Goal: Task Accomplishment & Management: Manage account settings

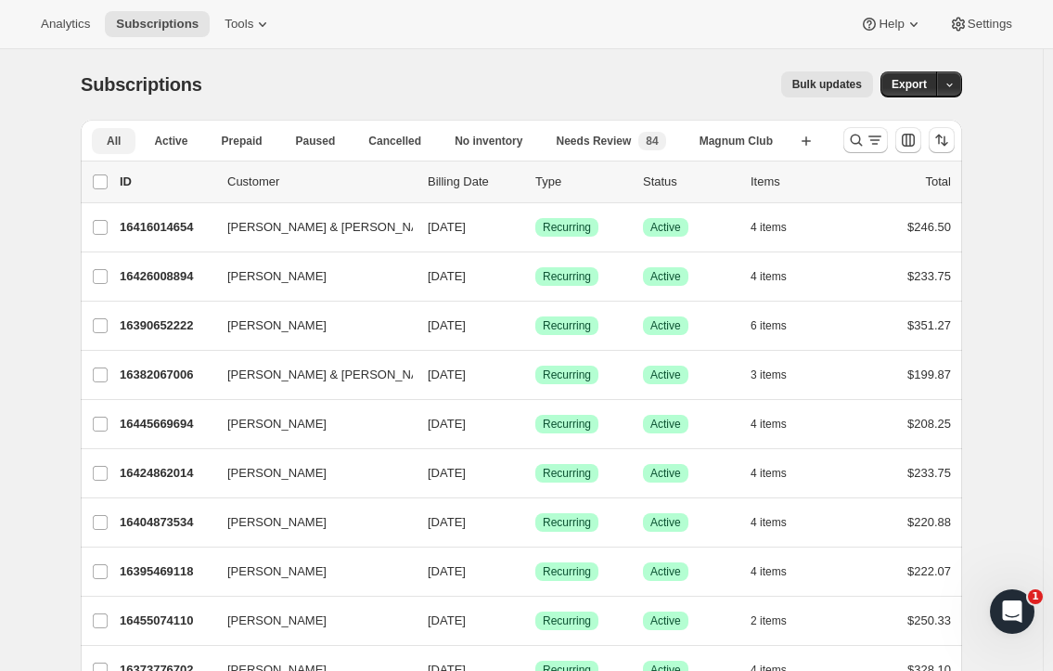
click at [409, 140] on span "Cancelled" at bounding box center [394, 141] width 53 height 15
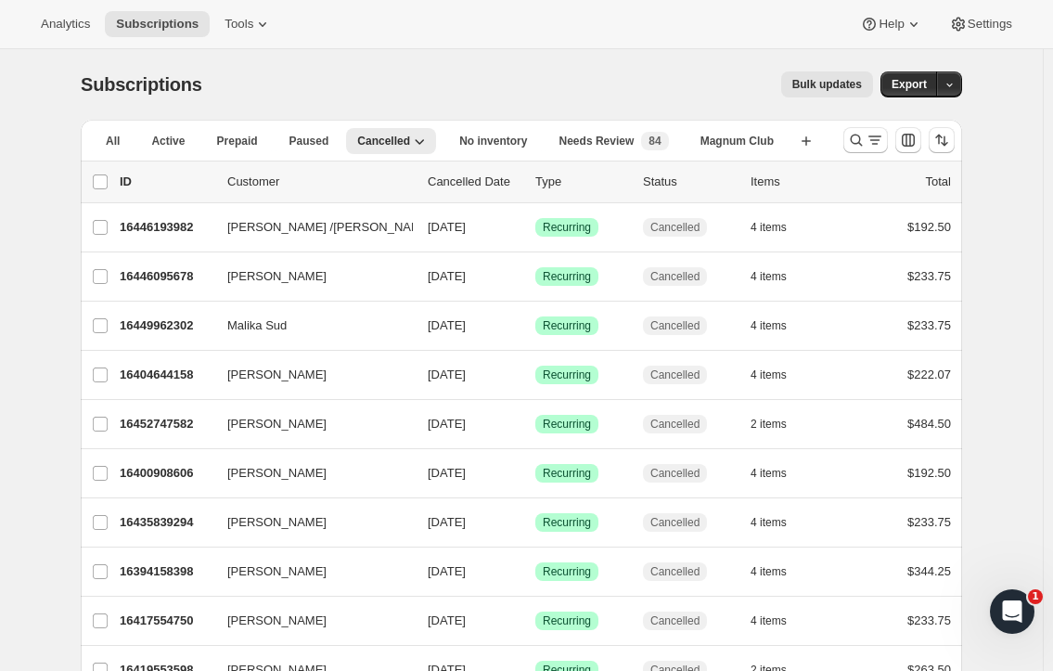
click at [106, 177] on input "0 selected" at bounding box center [100, 181] width 15 height 15
checkbox input "true"
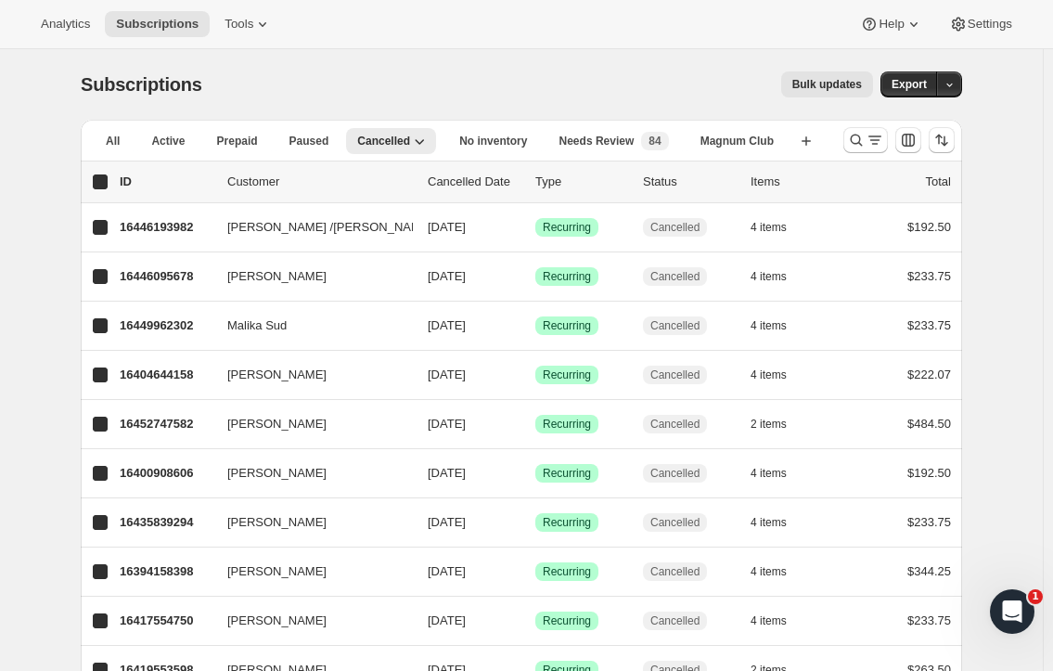
checkbox input "true"
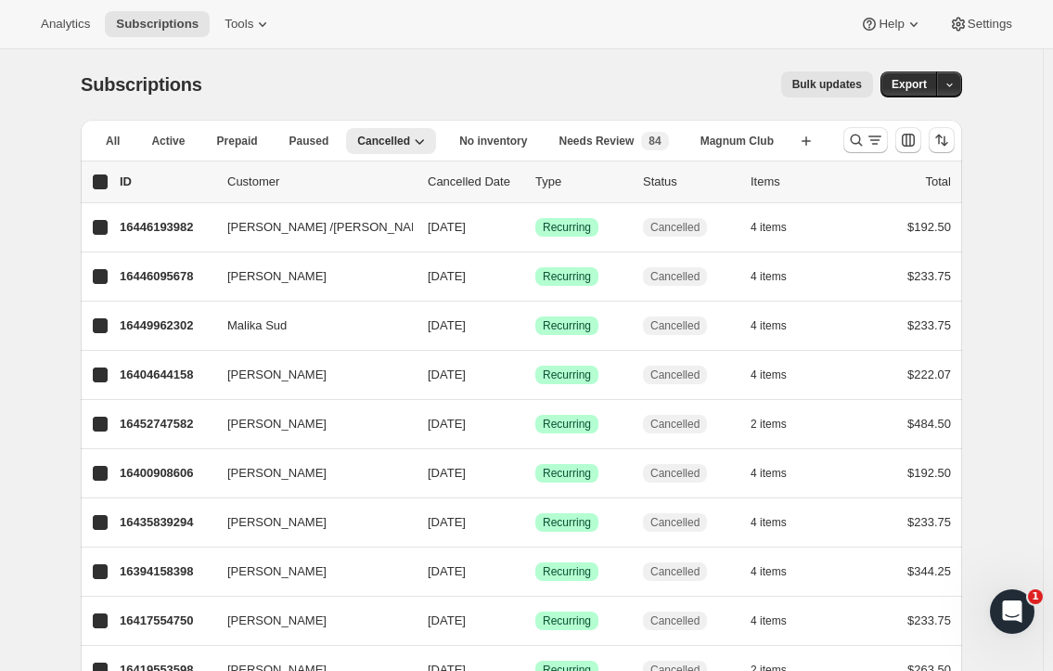
checkbox input "true"
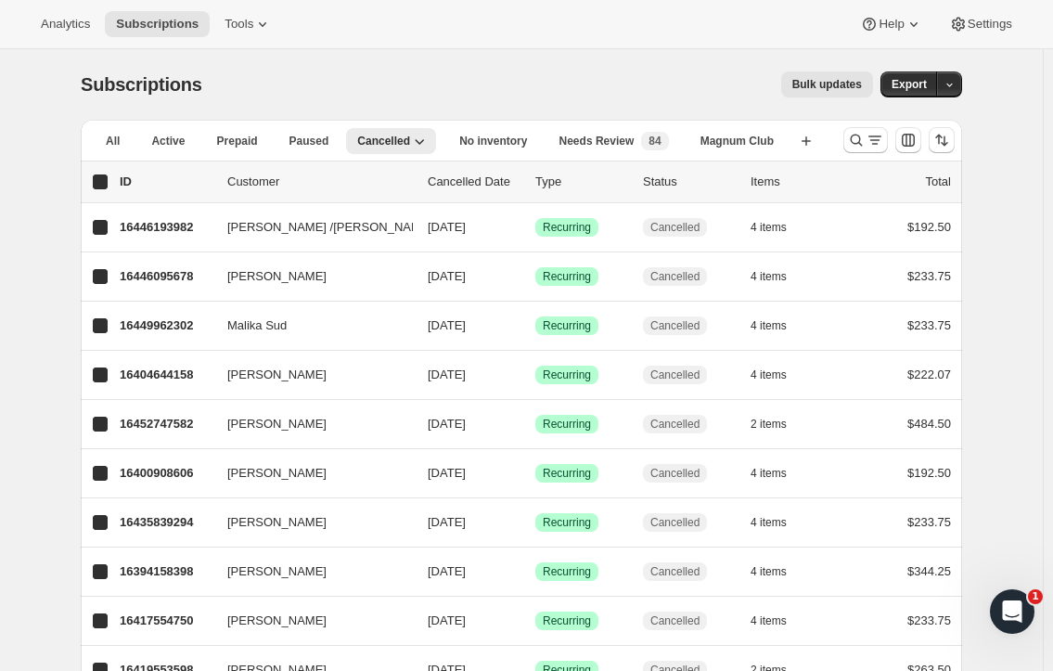
checkbox input "true"
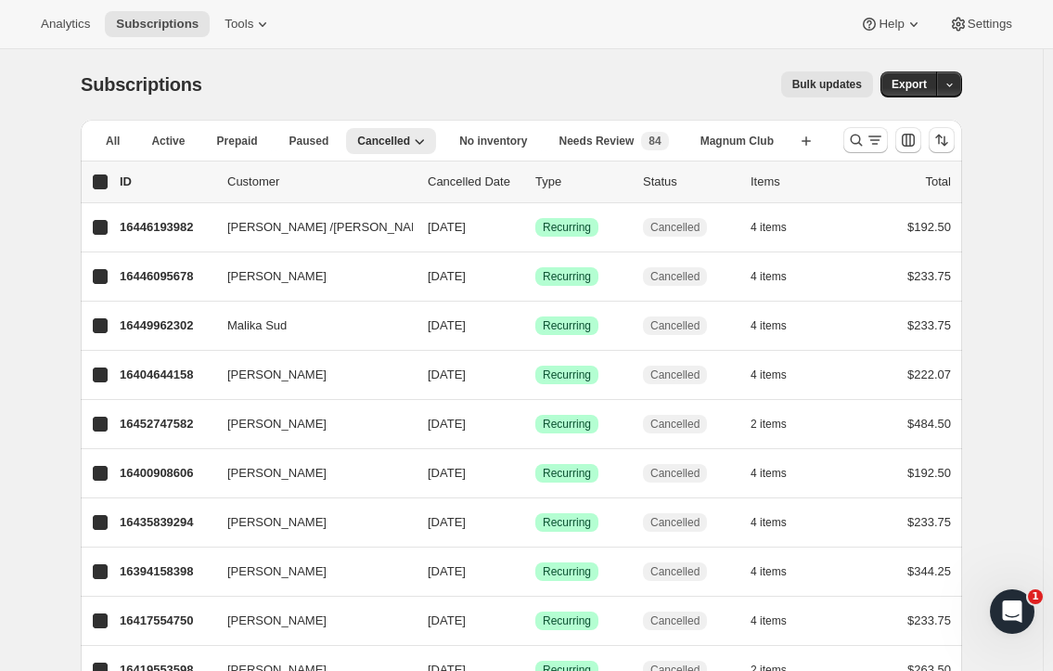
checkbox input "true"
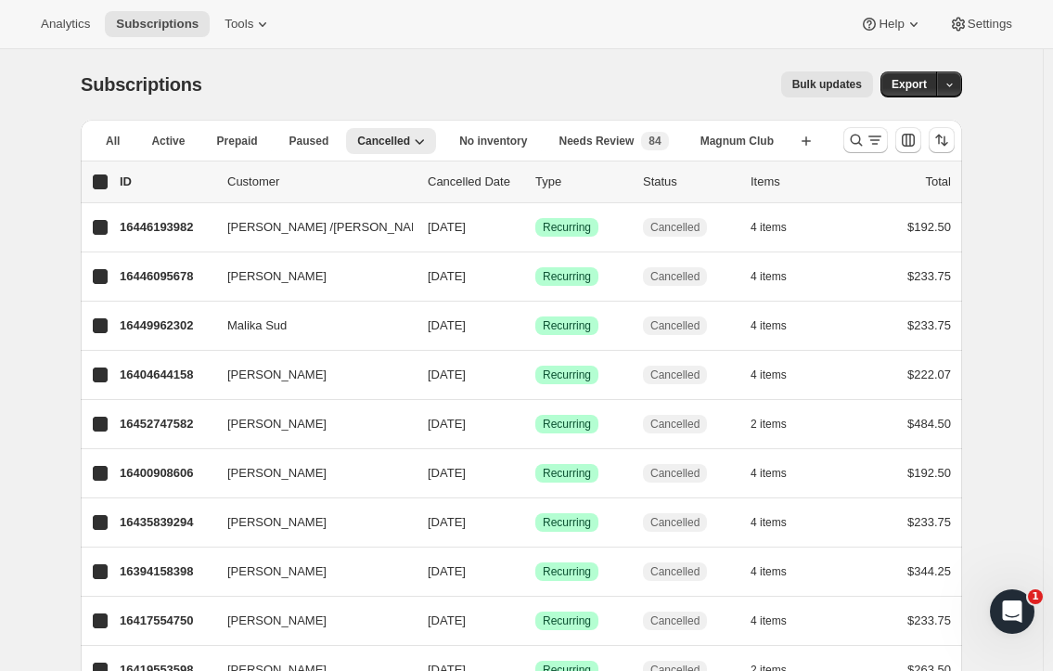
checkbox input "true"
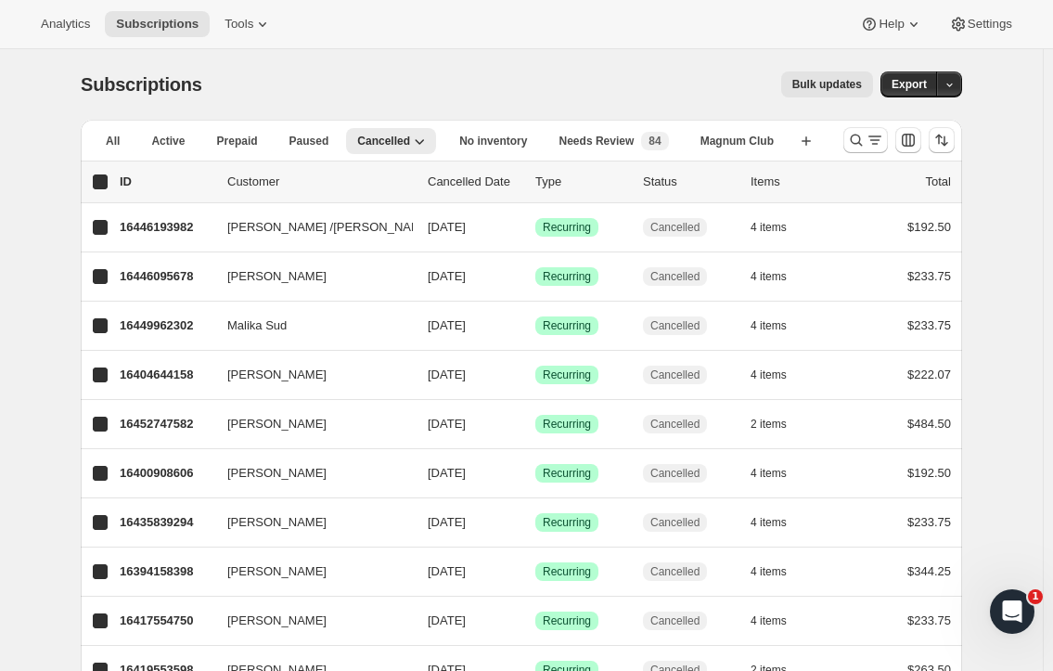
checkbox input "true"
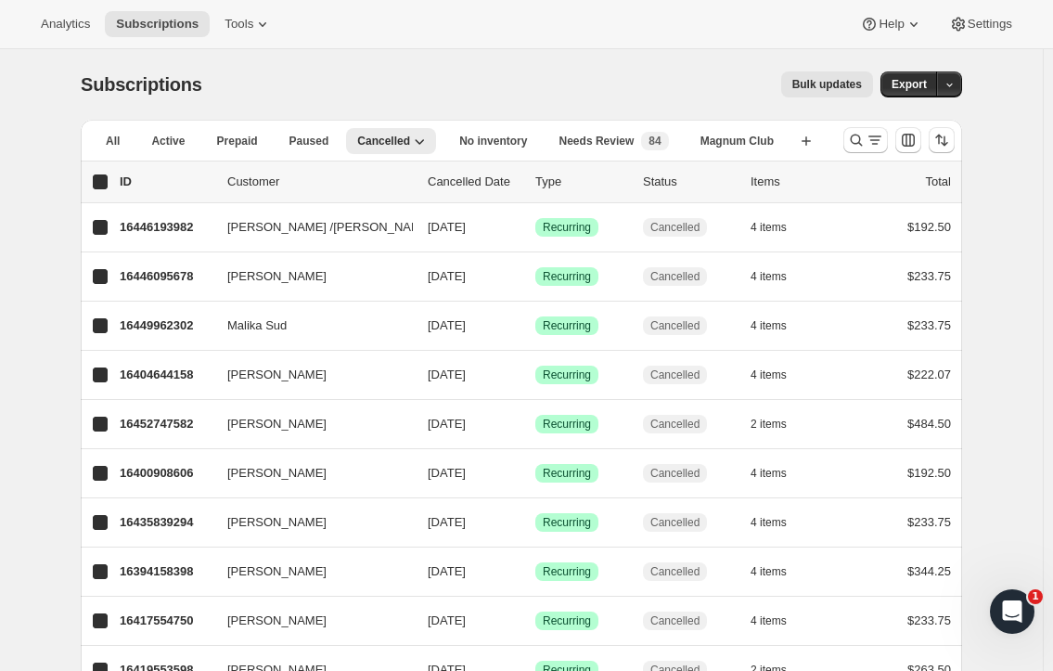
checkbox input "true"
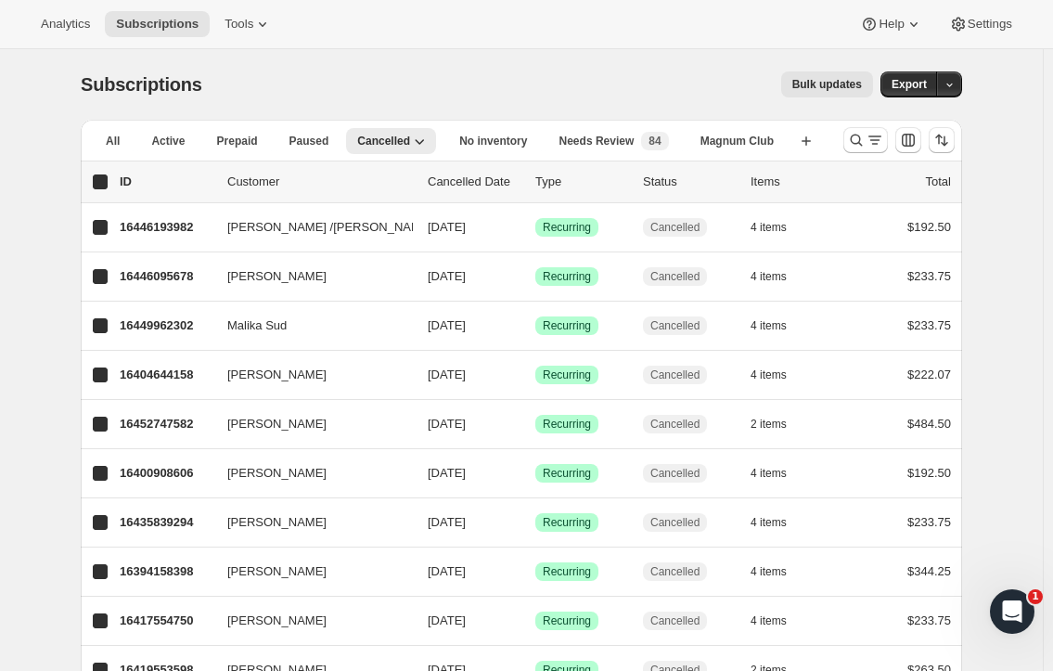
checkbox input "true"
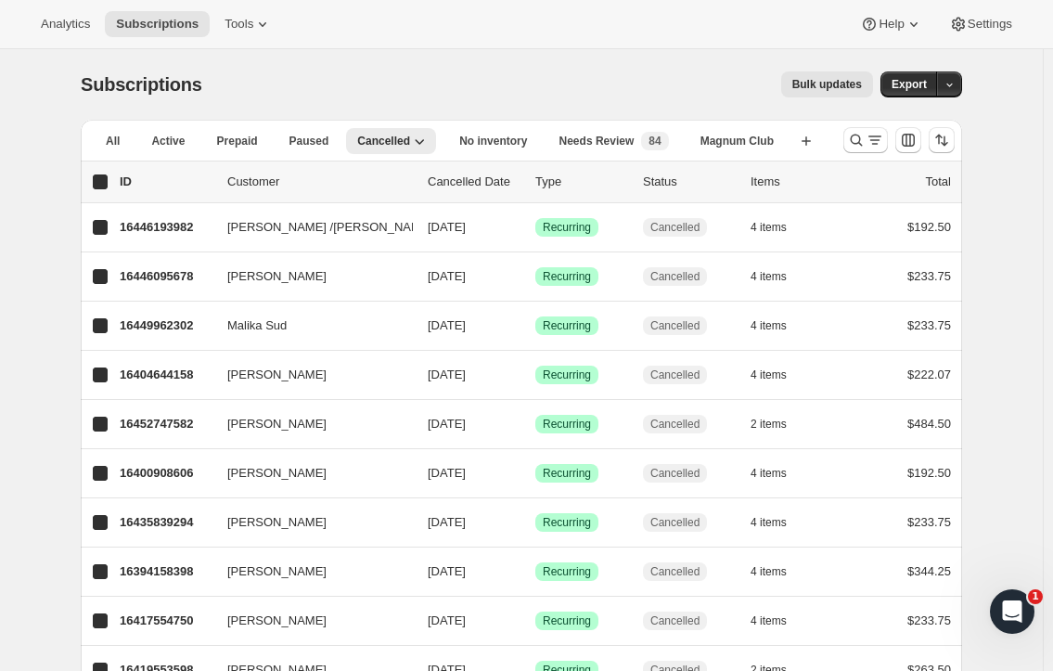
checkbox input "true"
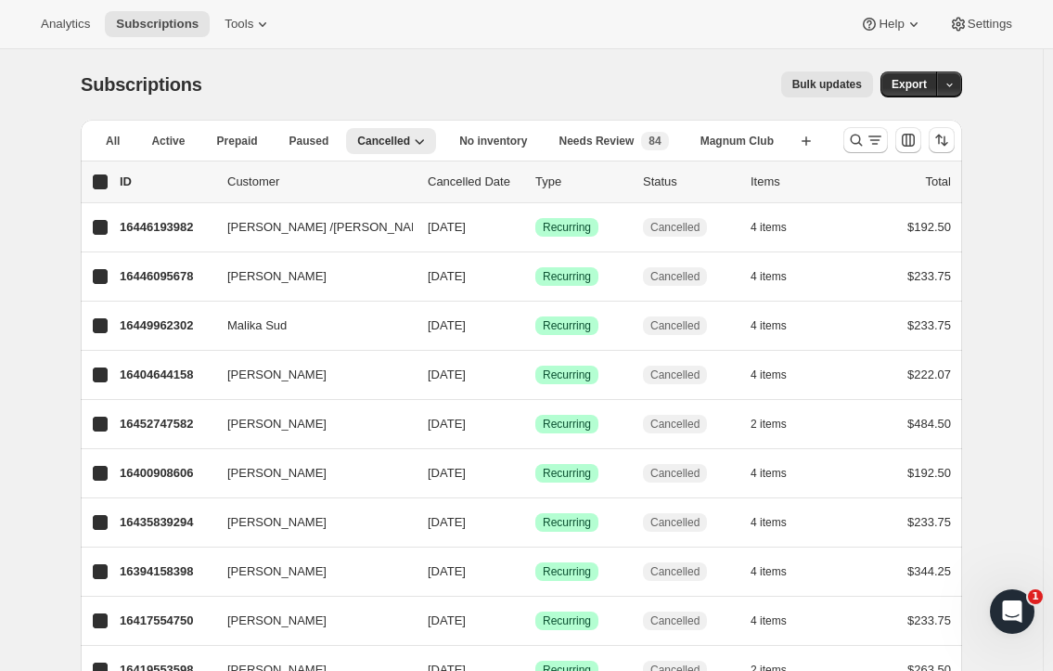
checkbox input "true"
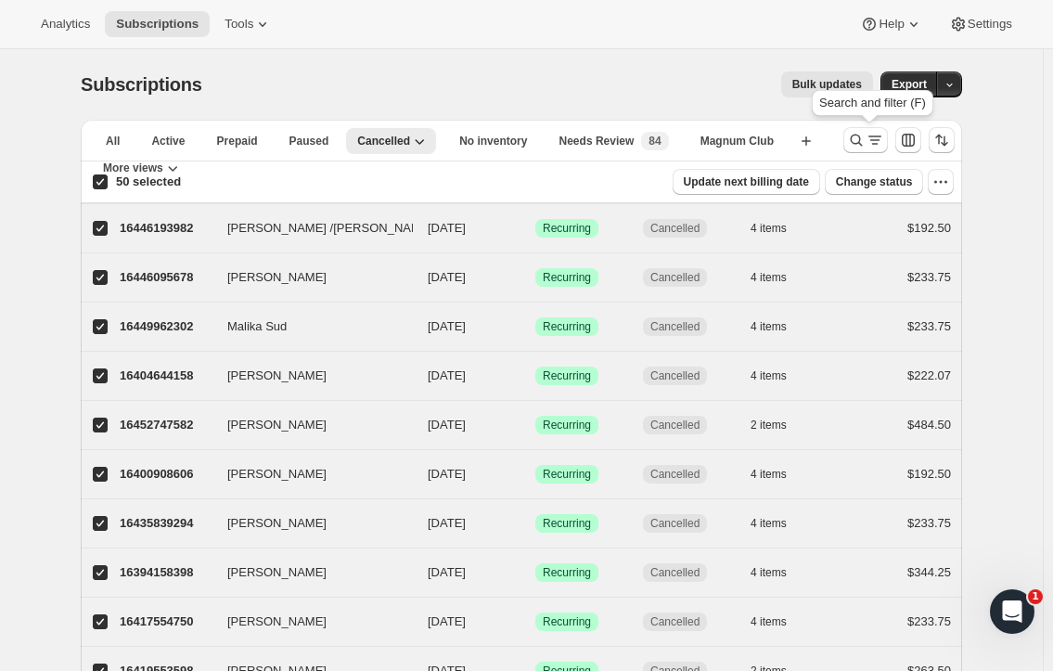
click at [883, 139] on icon "Search and filter results" at bounding box center [875, 140] width 19 height 19
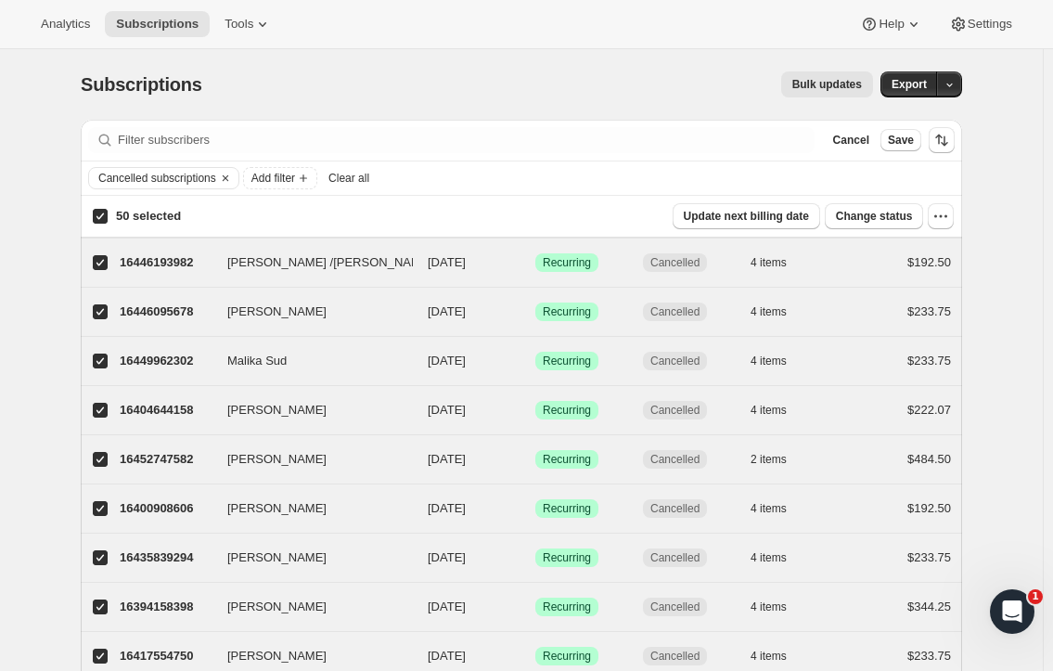
click at [848, 137] on span "Cancel" at bounding box center [851, 140] width 36 height 15
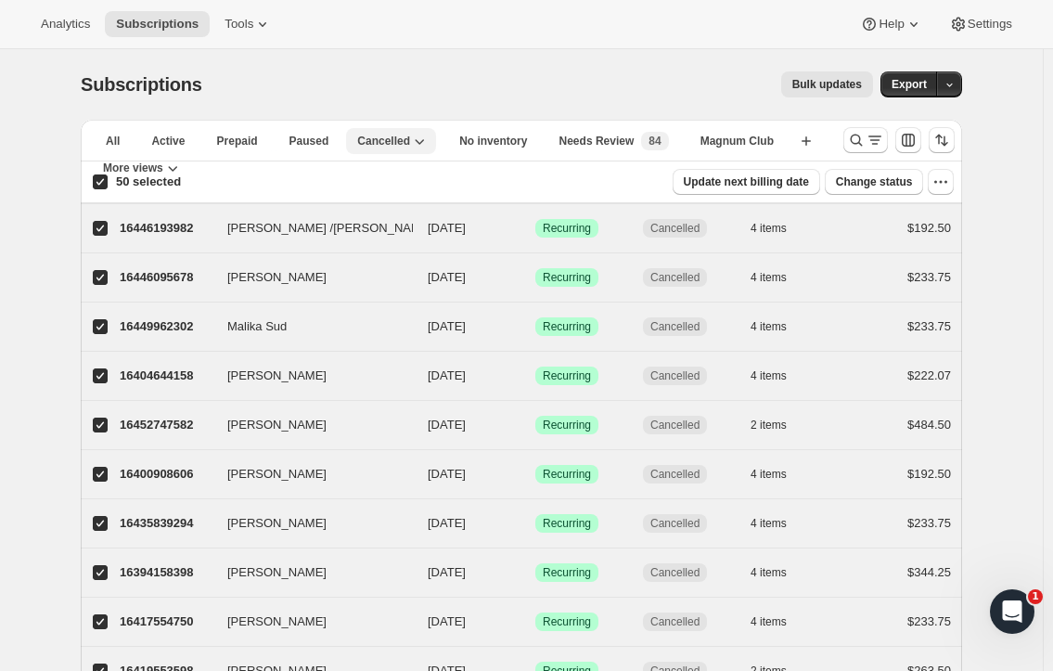
click at [175, 135] on span "Active" at bounding box center [167, 141] width 33 height 15
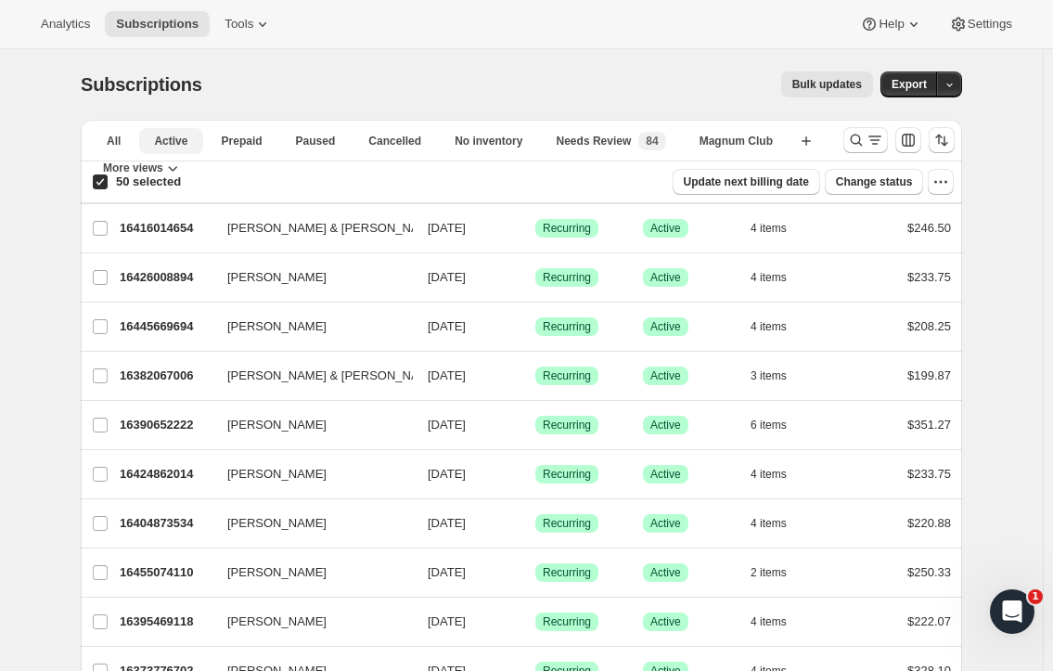
checkbox input "false"
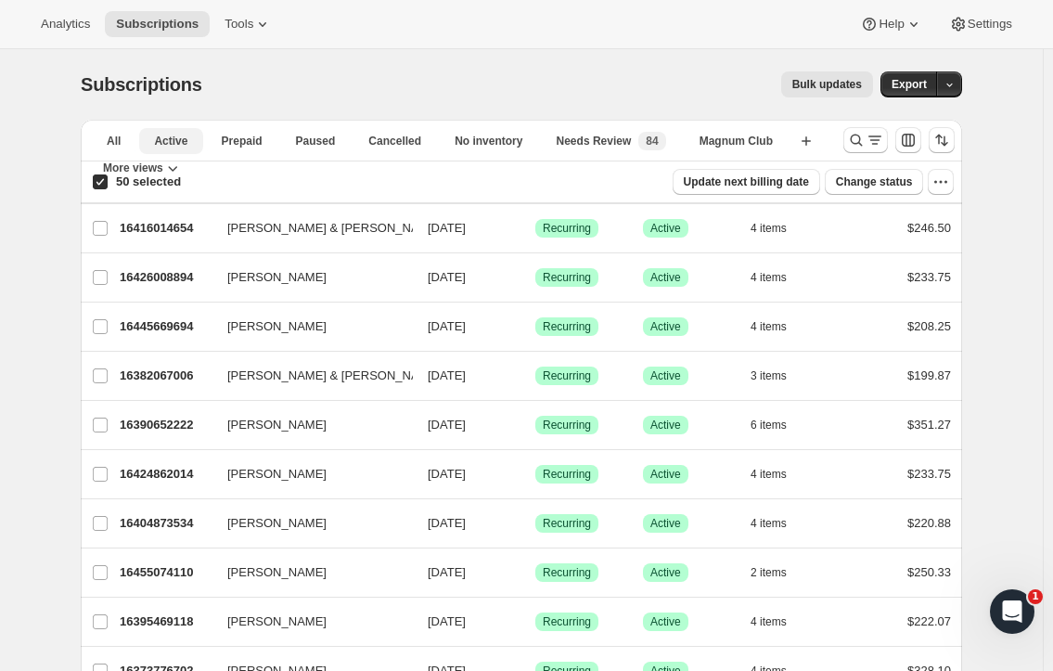
checkbox input "false"
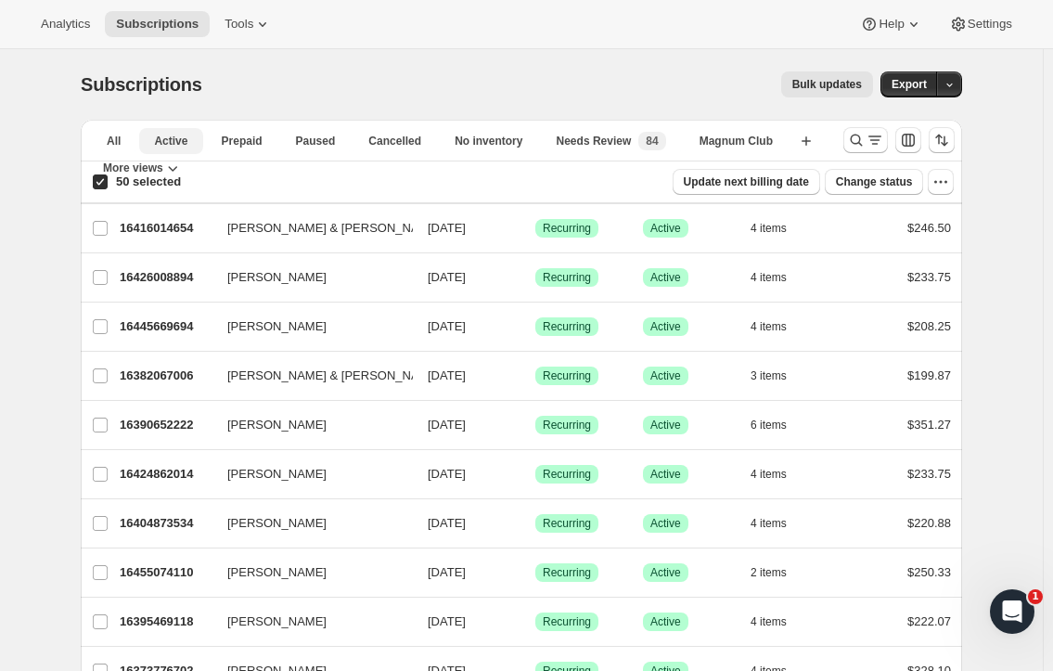
checkbox input "false"
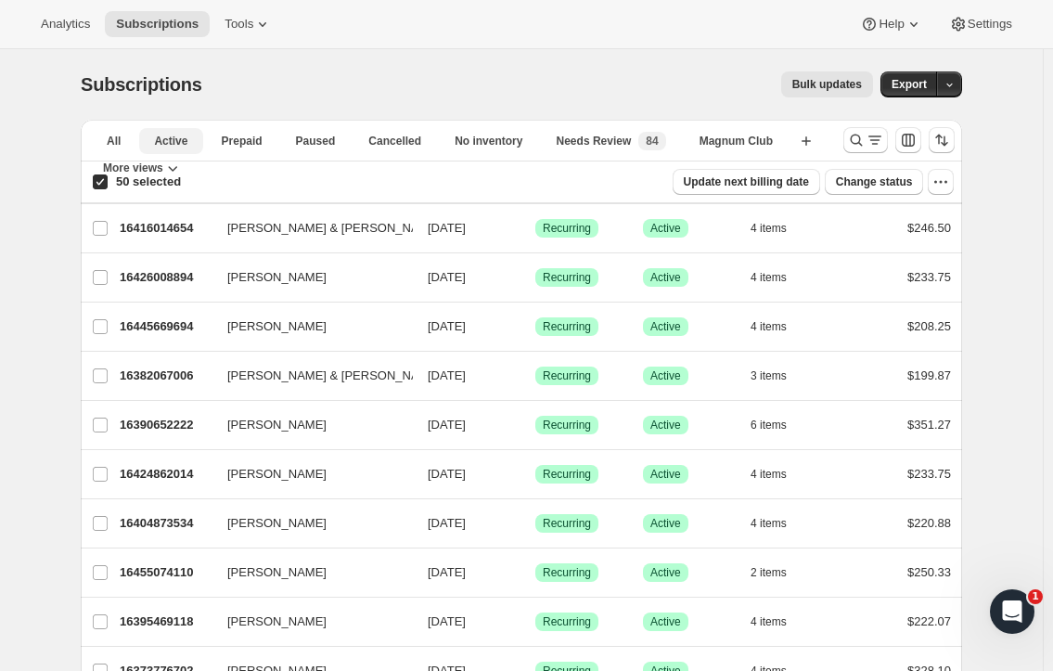
checkbox input "false"
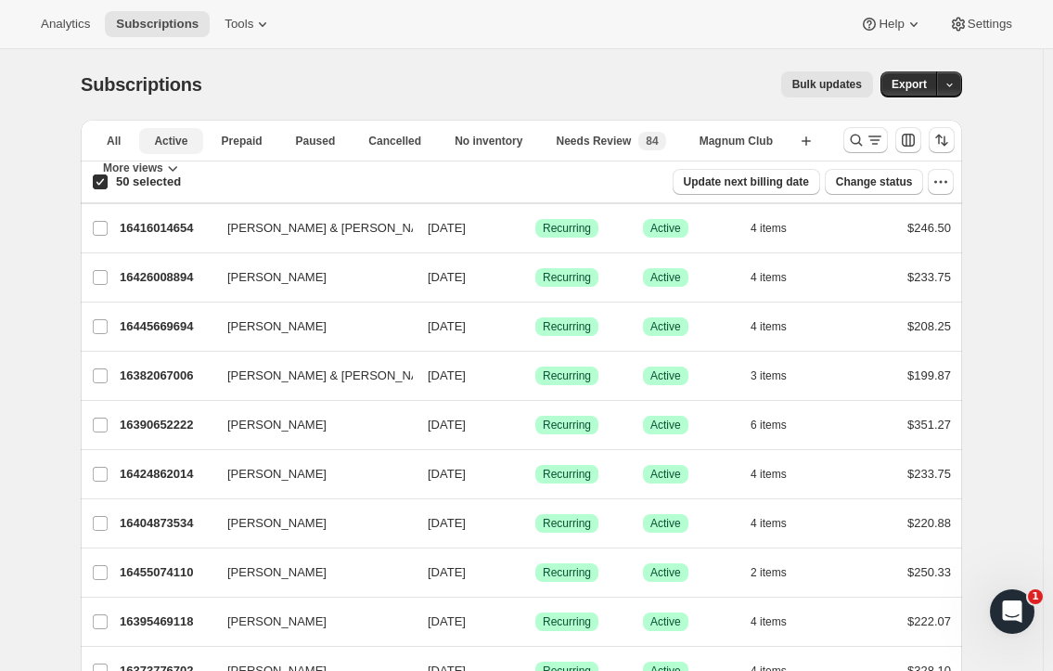
checkbox input "false"
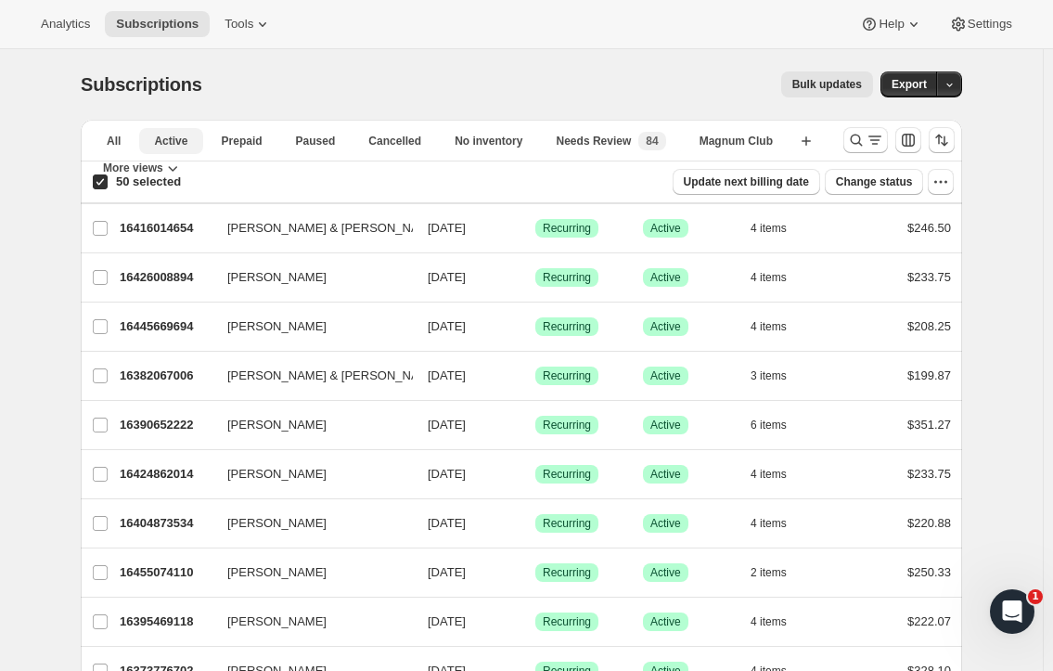
checkbox input "false"
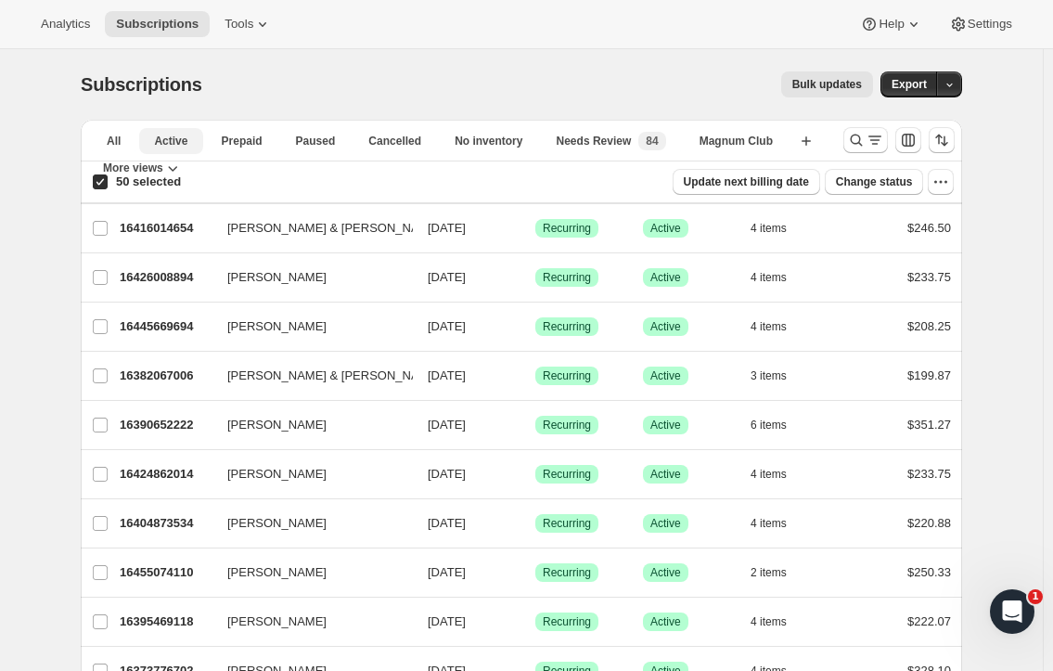
checkbox input "false"
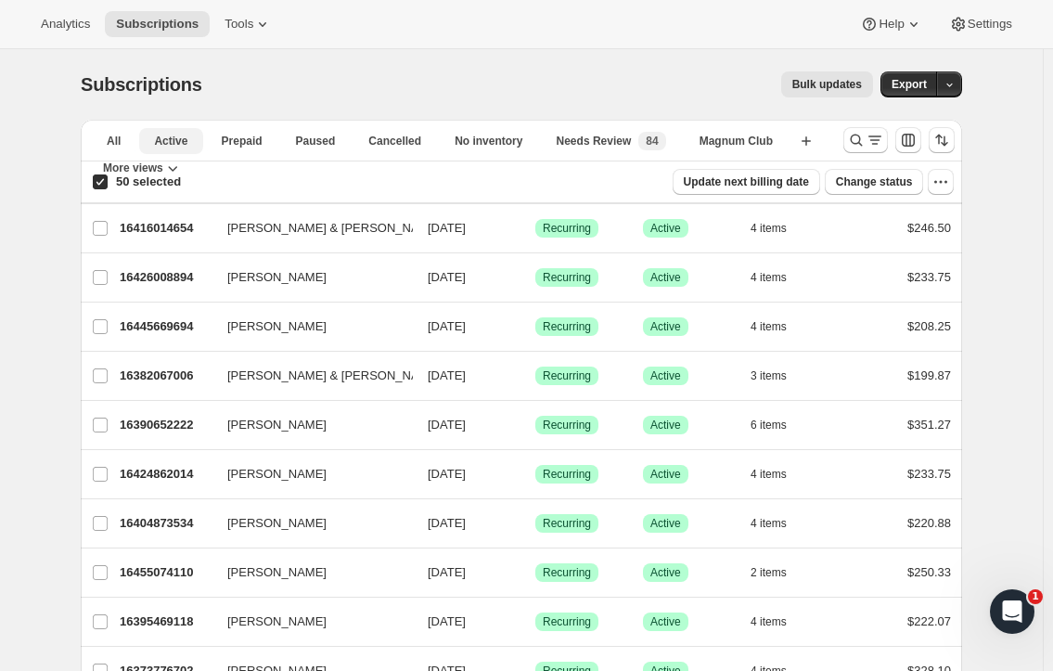
checkbox input "false"
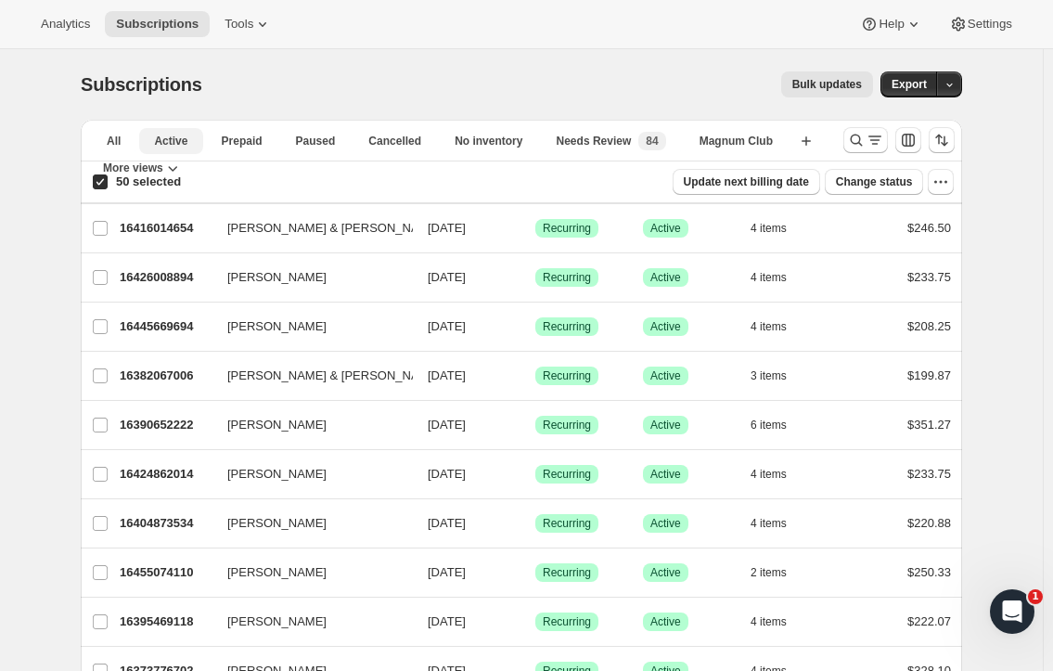
checkbox input "false"
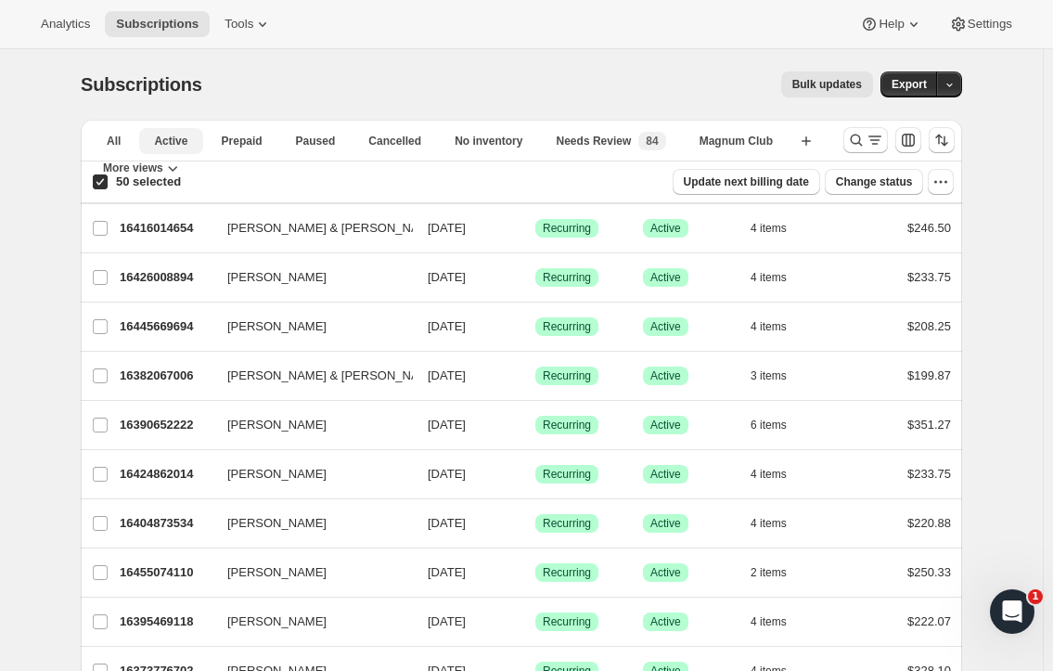
checkbox input "false"
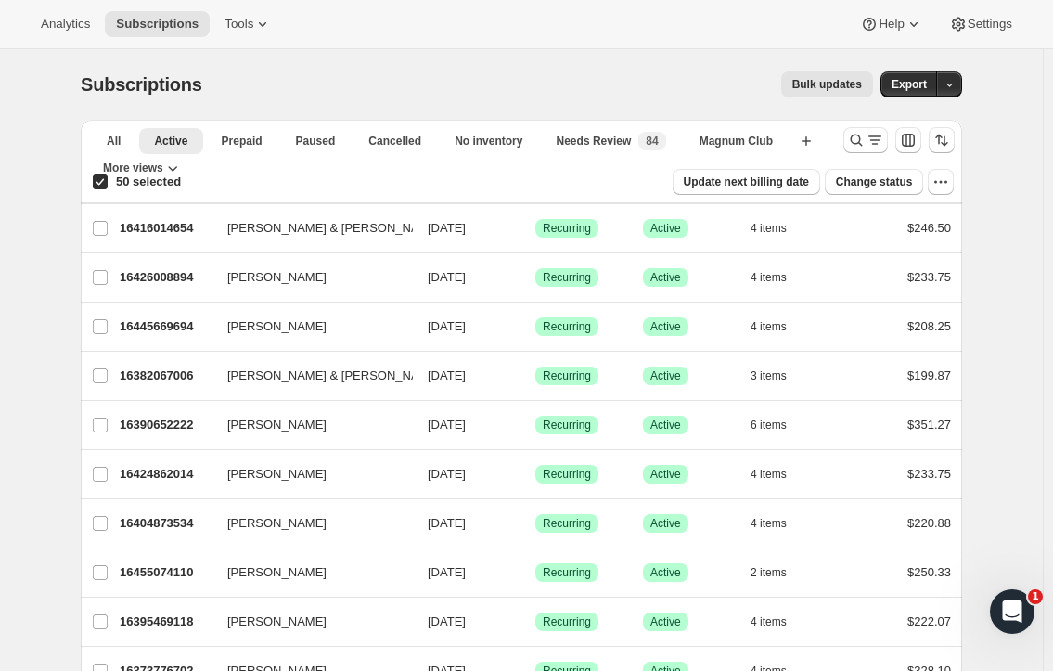
click at [319, 148] on button "Paused" at bounding box center [316, 141] width 70 height 26
click at [407, 135] on span "Cancelled" at bounding box center [401, 141] width 53 height 15
checkbox input "true"
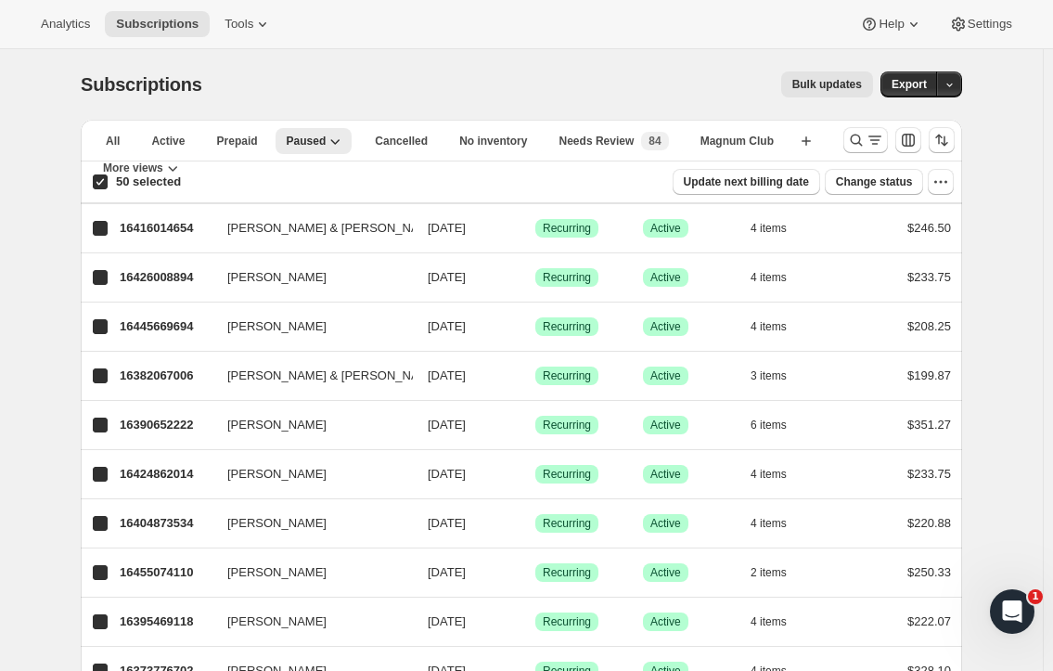
checkbox input "true"
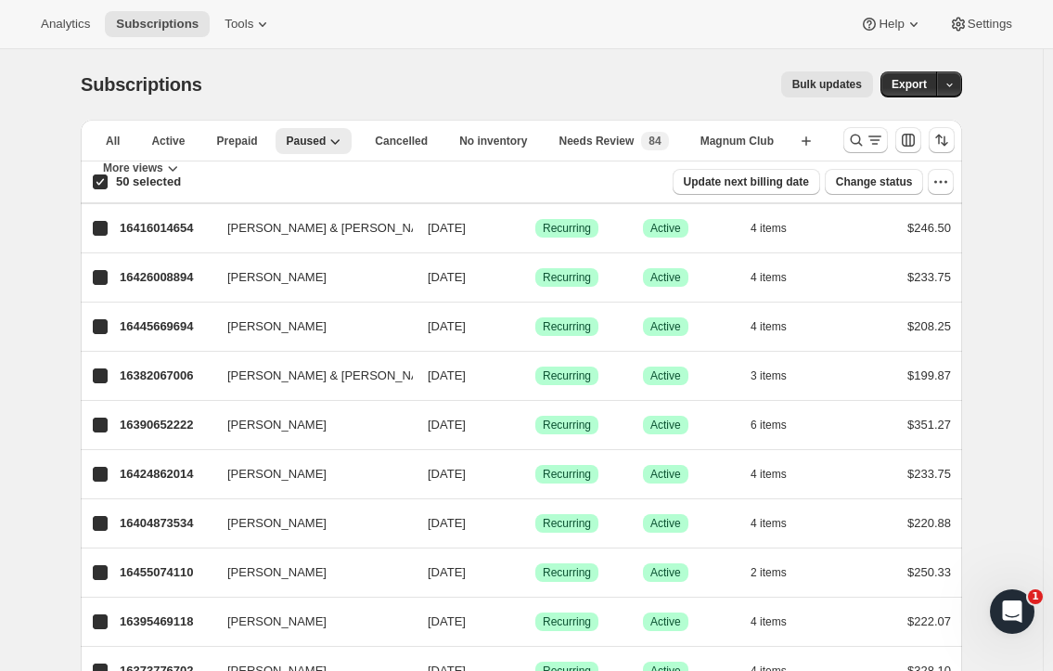
checkbox input "true"
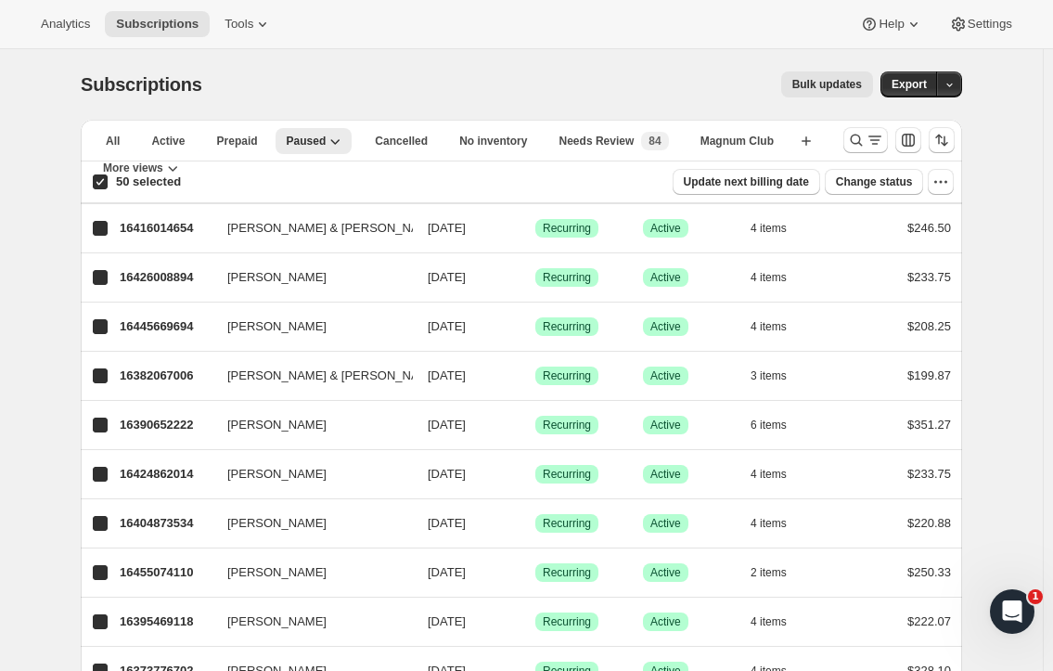
checkbox input "true"
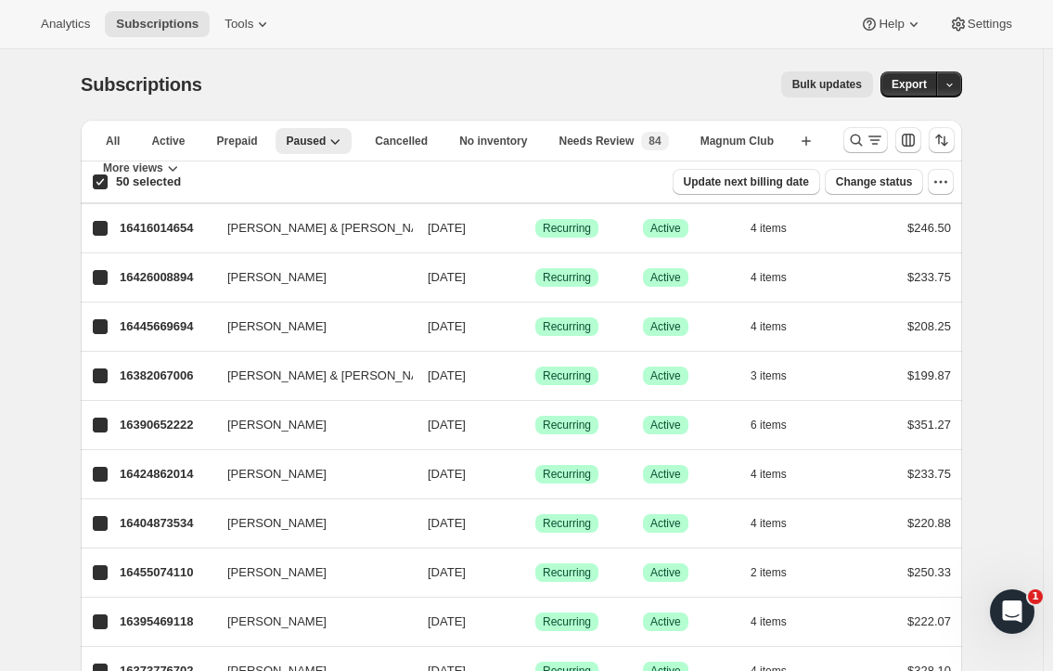
checkbox input "true"
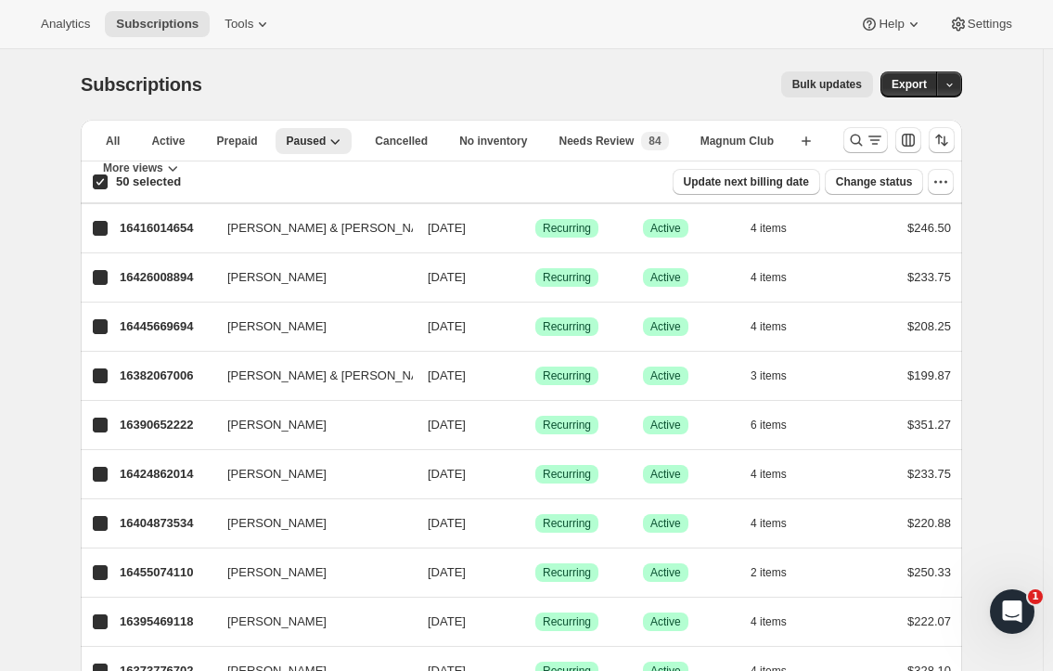
checkbox input "true"
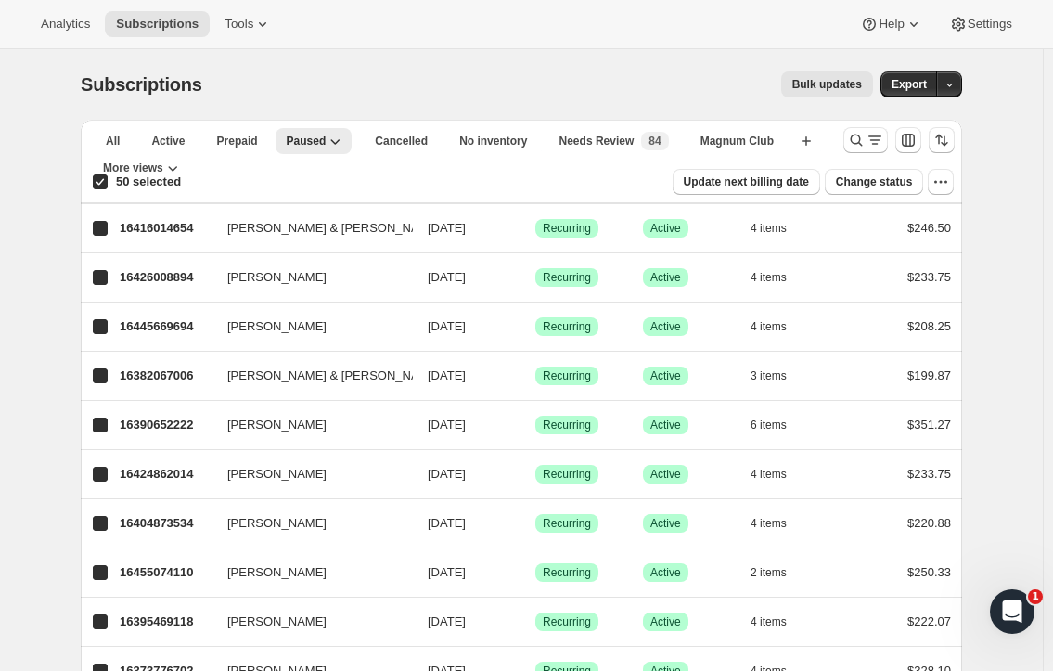
checkbox input "true"
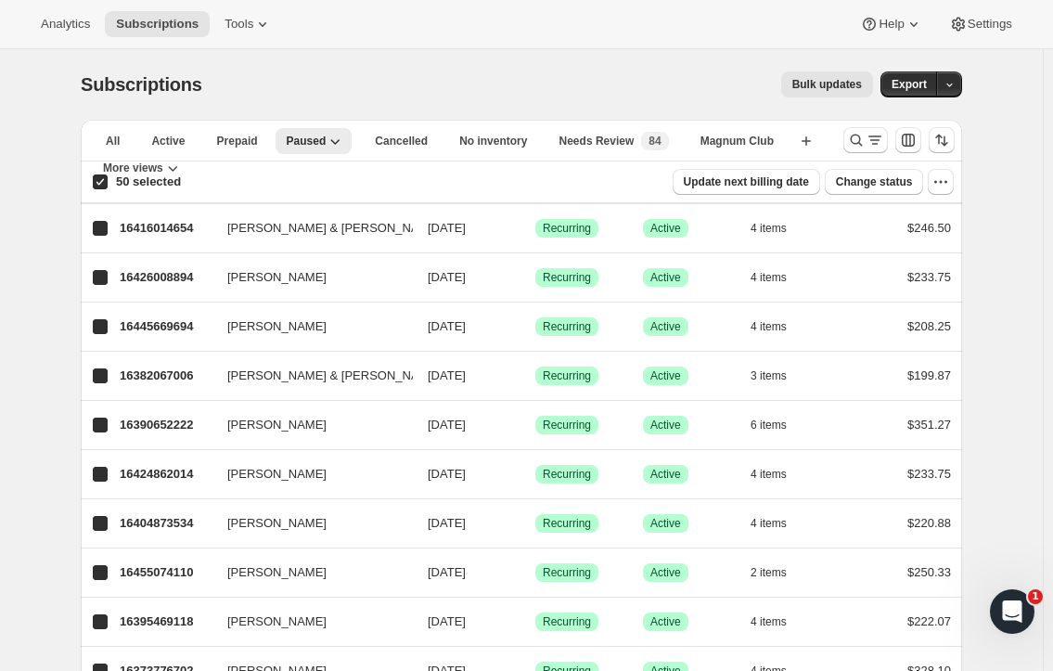
checkbox input "true"
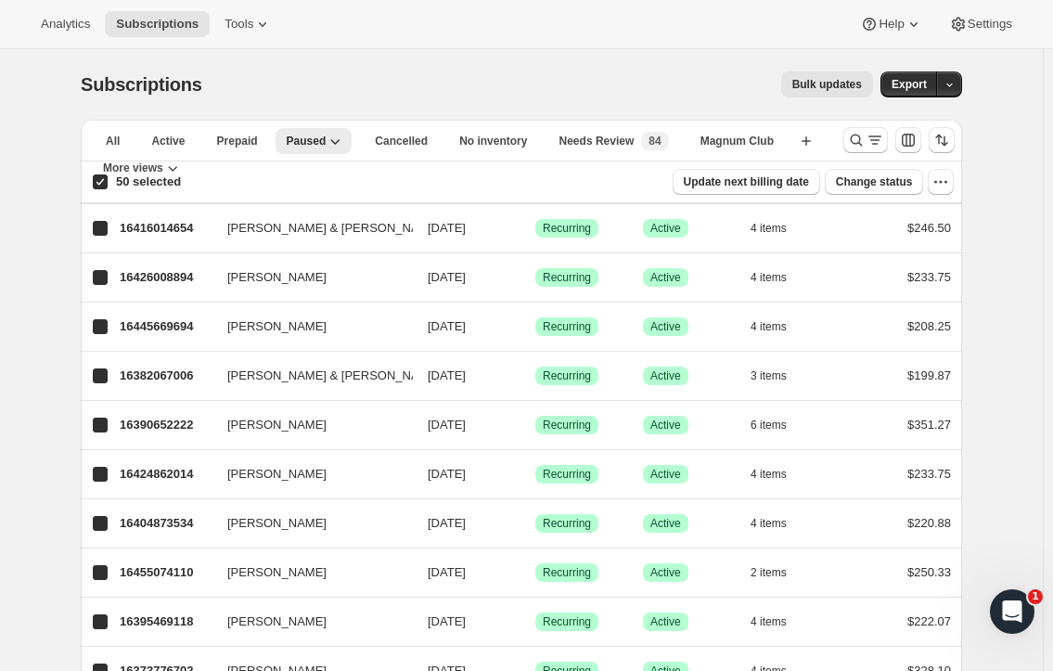
checkbox input "true"
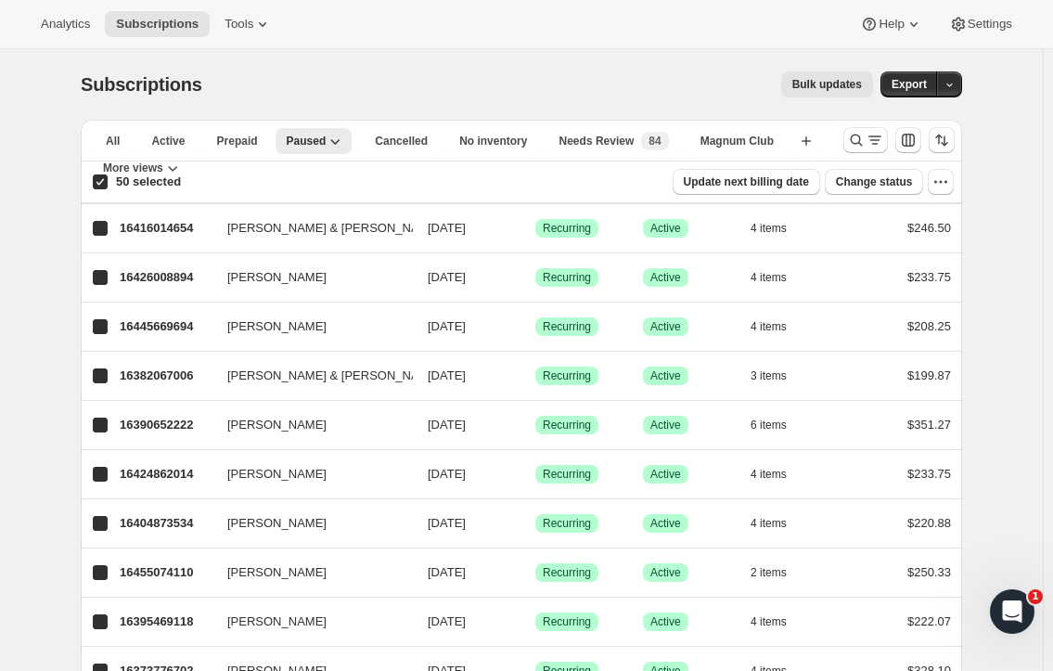
checkbox input "true"
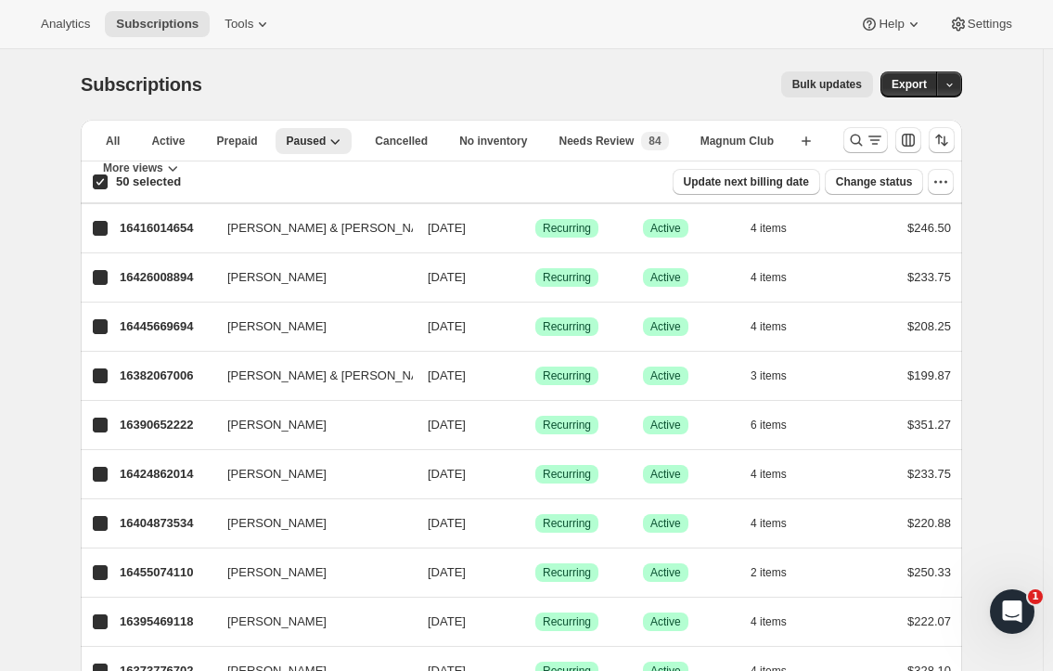
checkbox input "true"
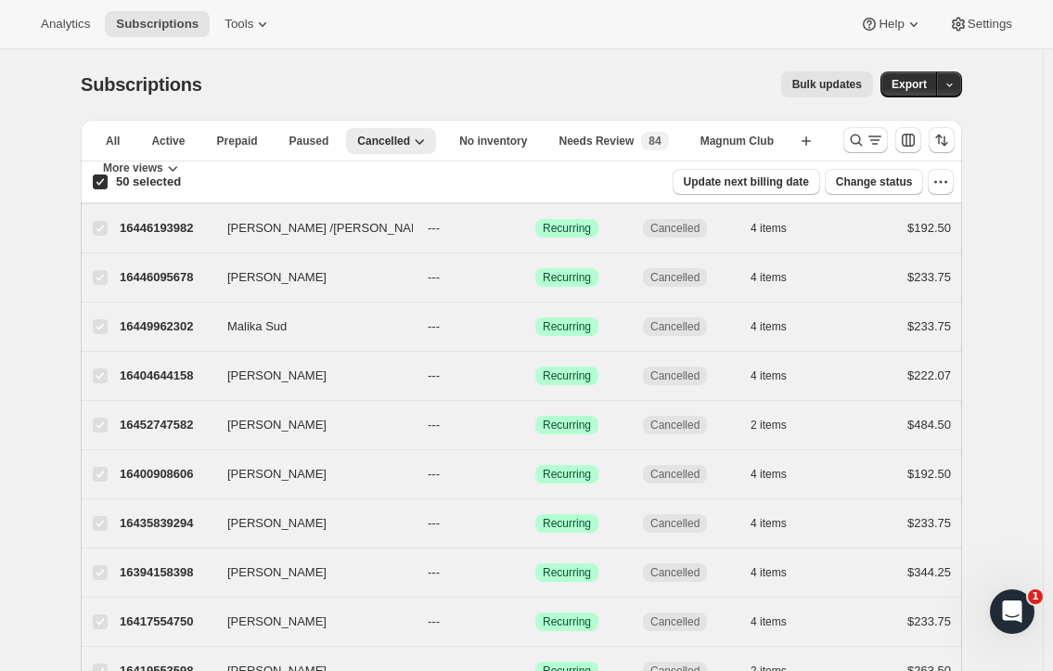
click at [946, 175] on icon "button" at bounding box center [941, 182] width 19 height 19
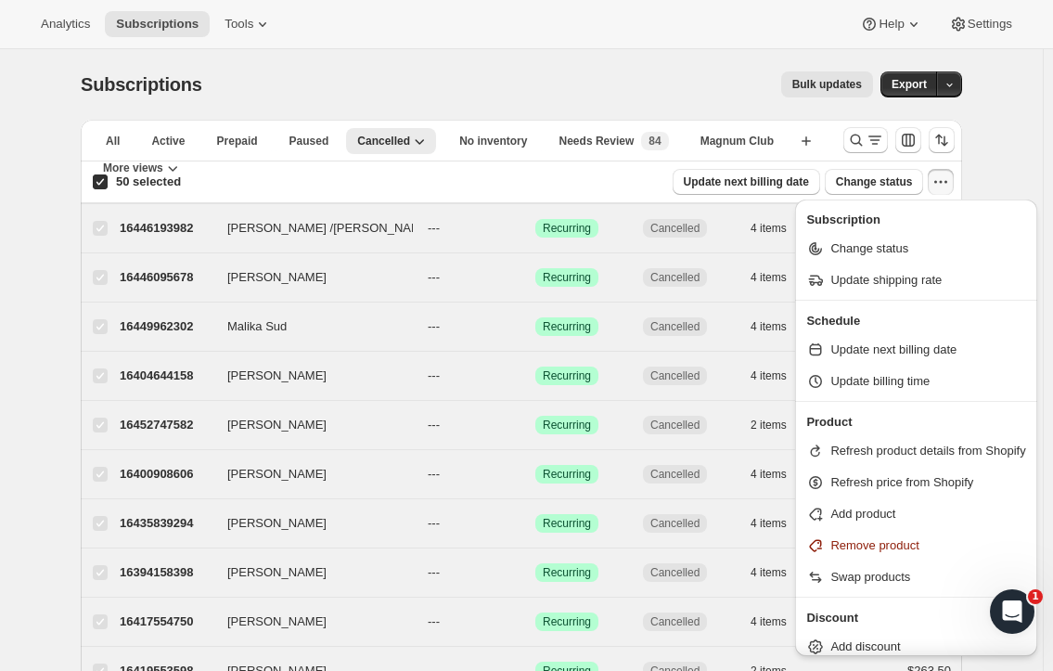
click at [619, 75] on div "Bulk updates" at bounding box center [549, 84] width 649 height 26
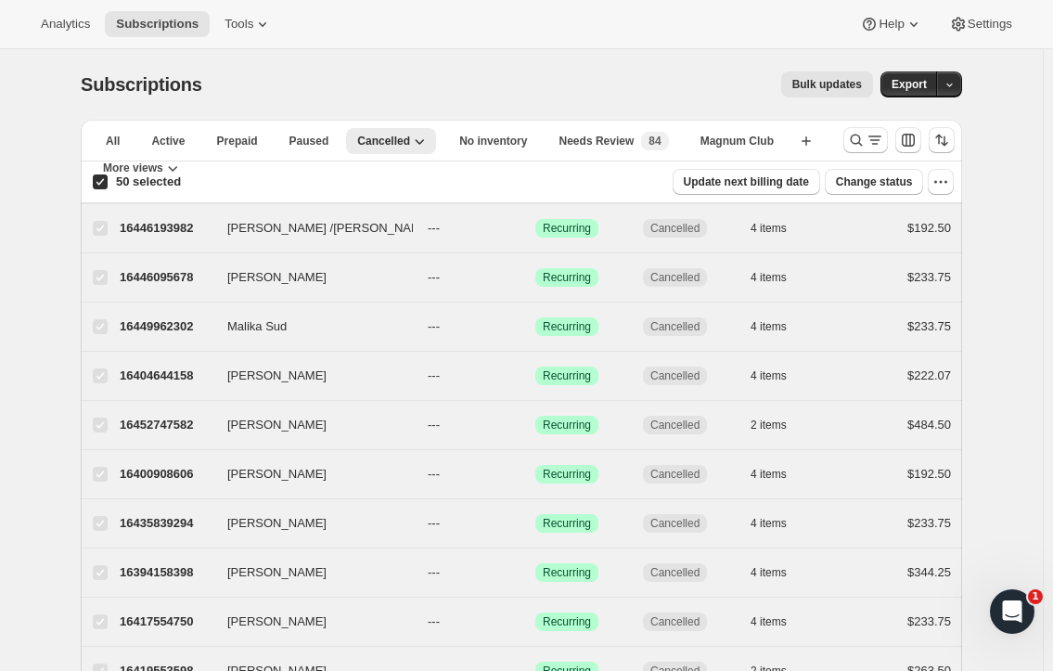
click at [605, 138] on span "Needs Review" at bounding box center [597, 141] width 75 height 15
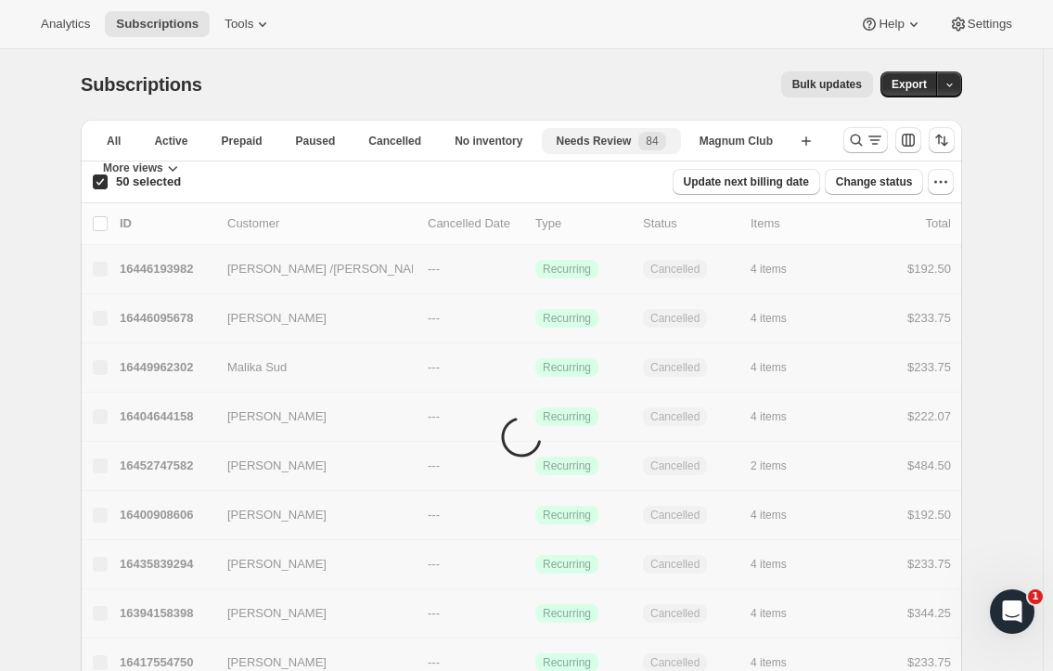
checkbox input "false"
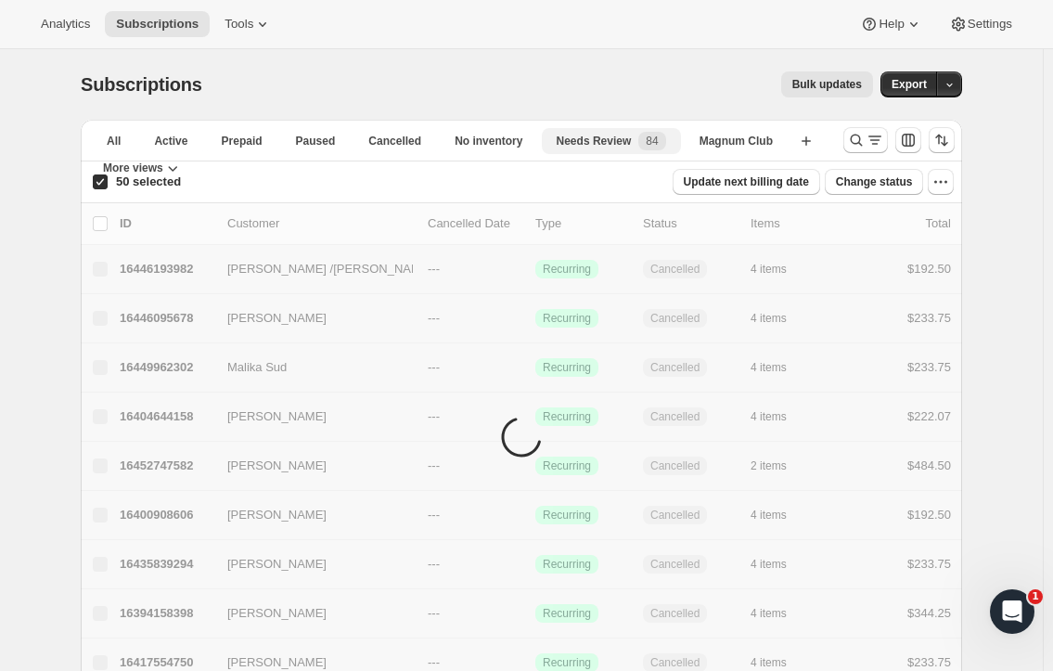
checkbox input "false"
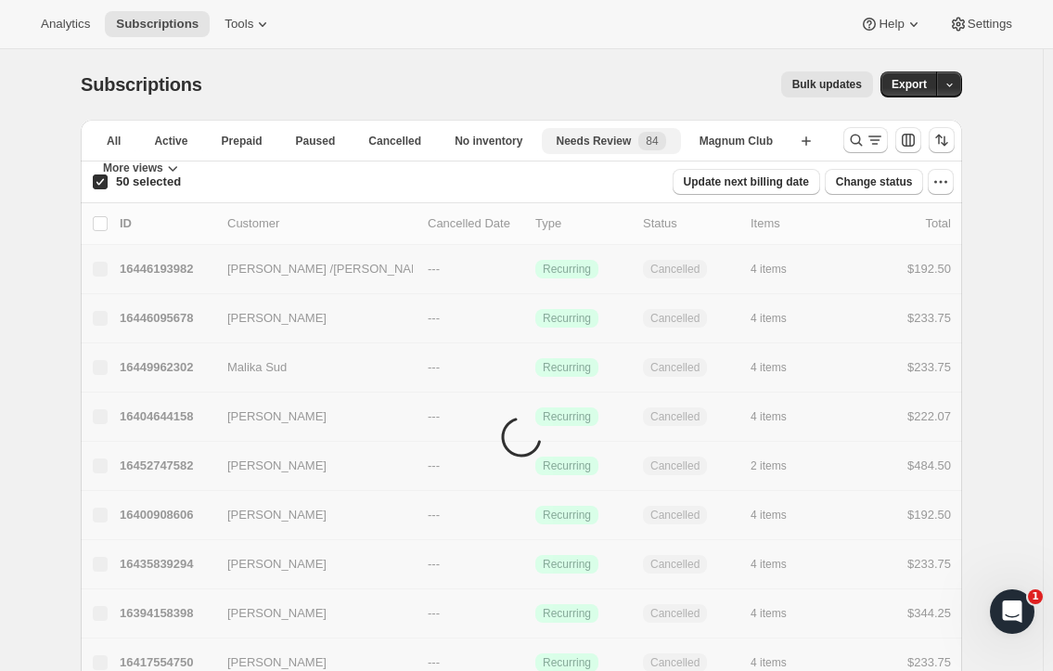
checkbox input "false"
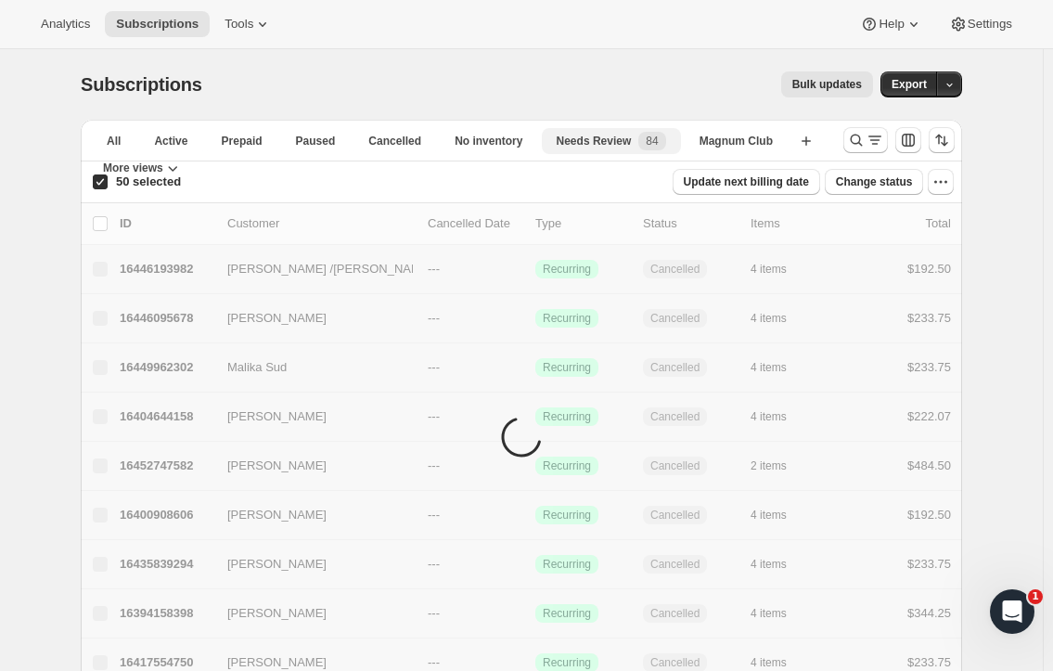
checkbox input "false"
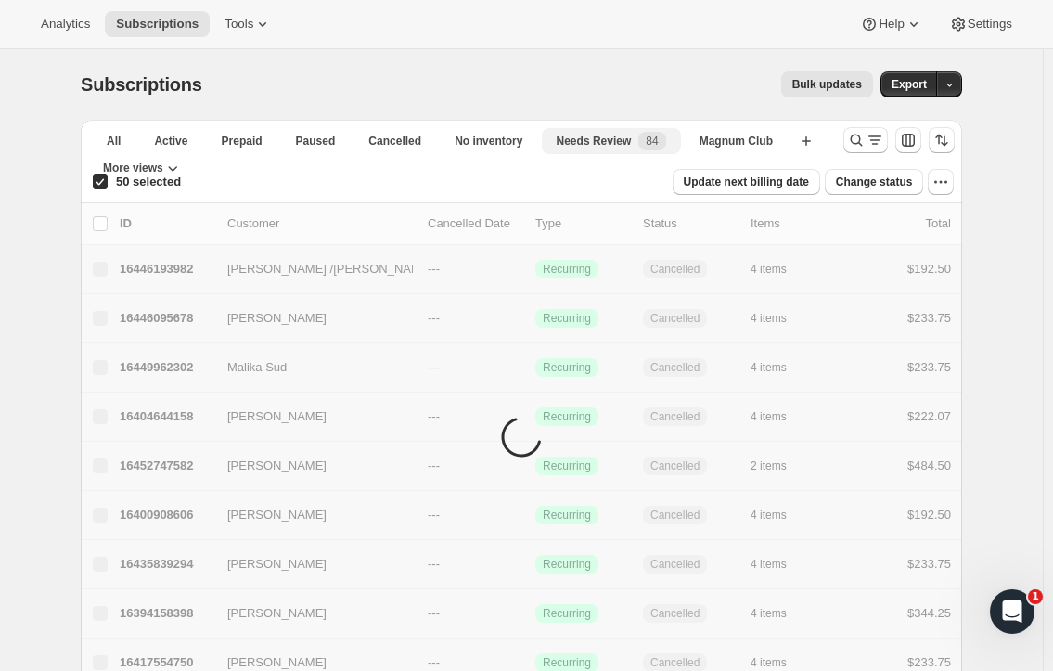
checkbox input "false"
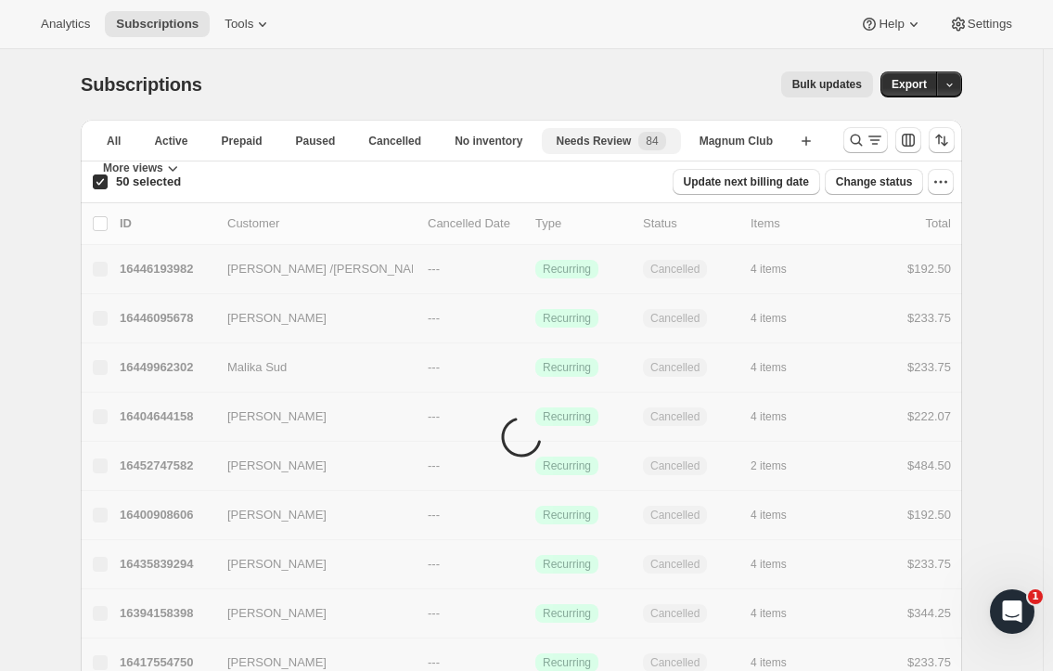
checkbox input "false"
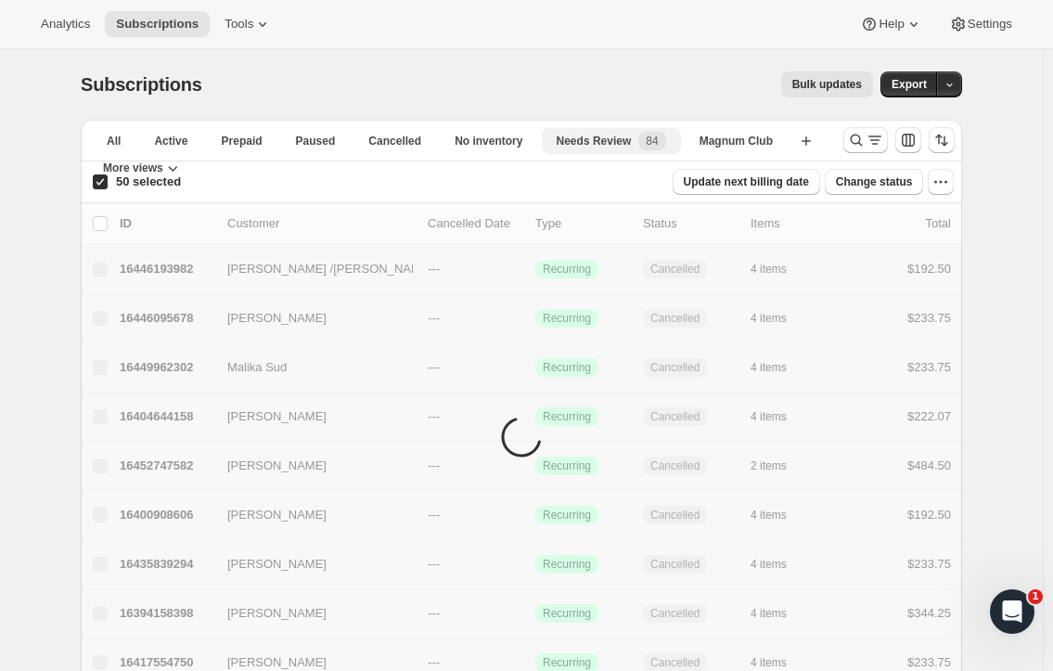
checkbox input "false"
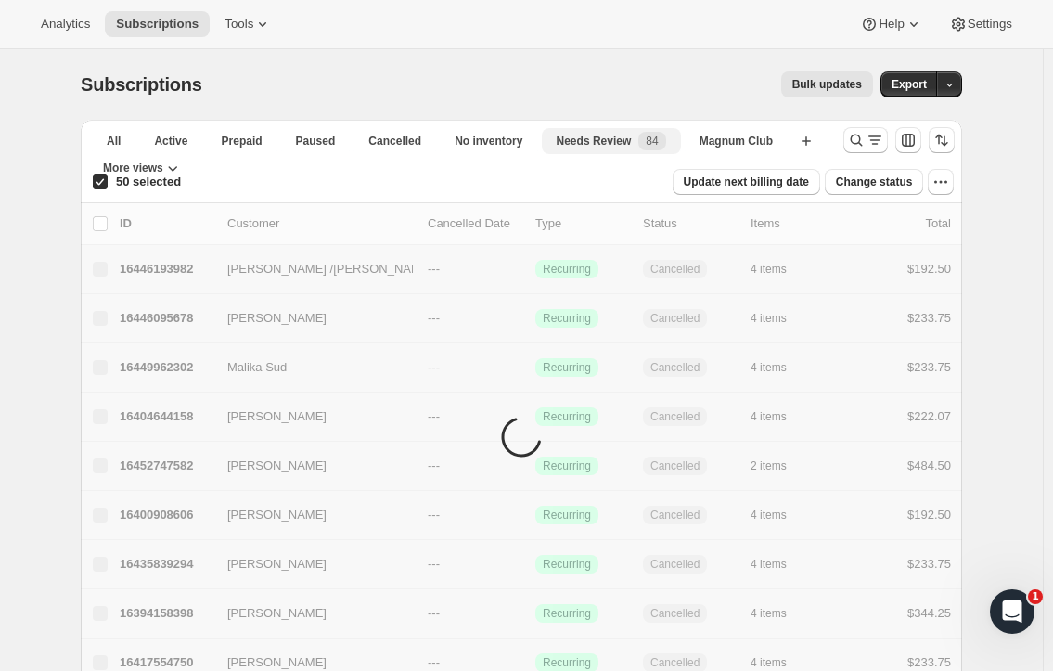
checkbox input "false"
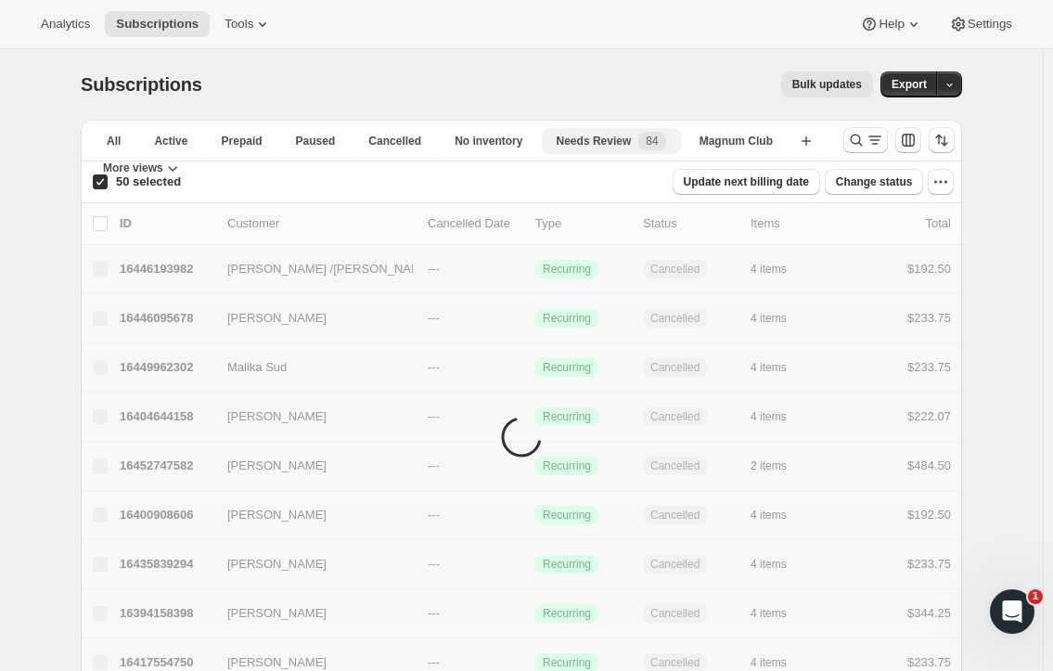
checkbox input "false"
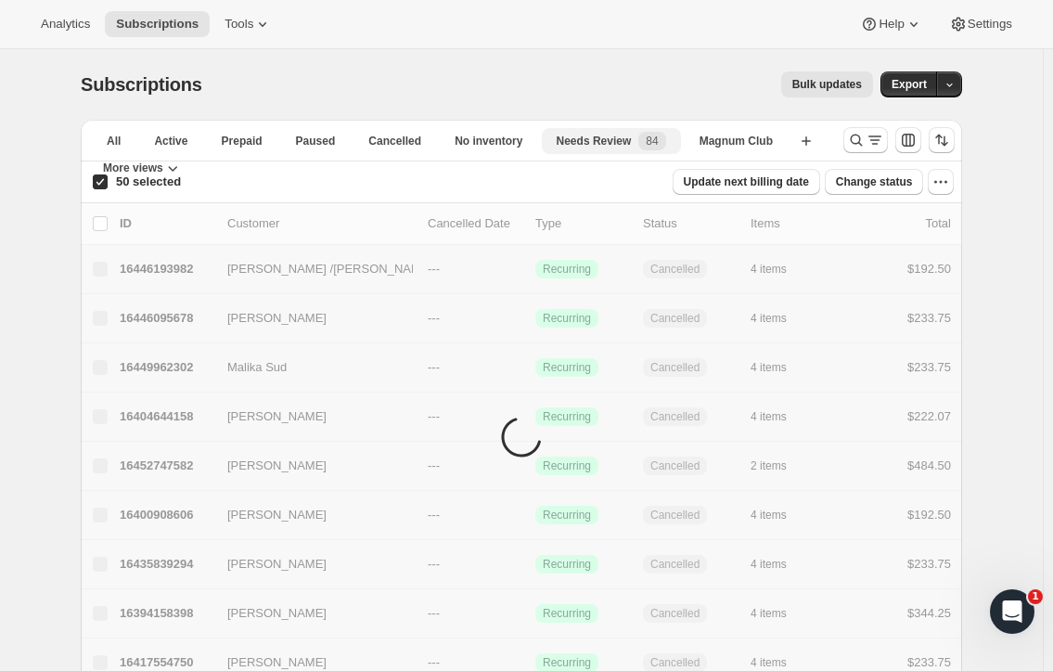
checkbox input "false"
